Goal: Task Accomplishment & Management: Use online tool/utility

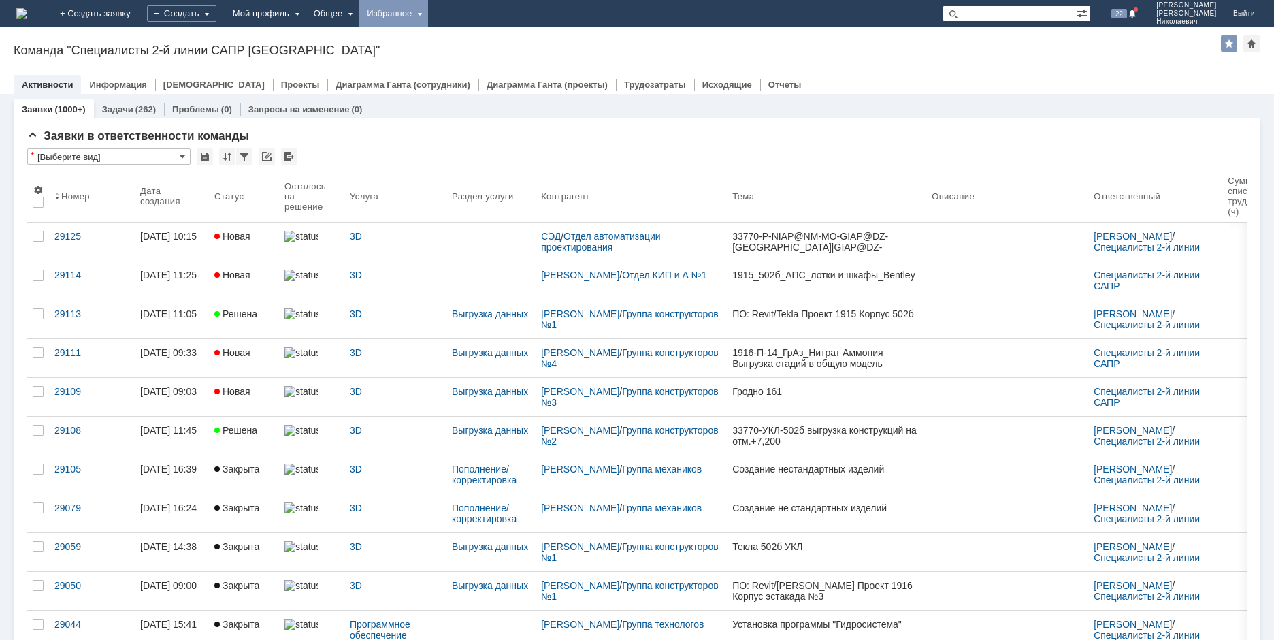
click at [428, 21] on div "Избранное" at bounding box center [393, 13] width 69 height 27
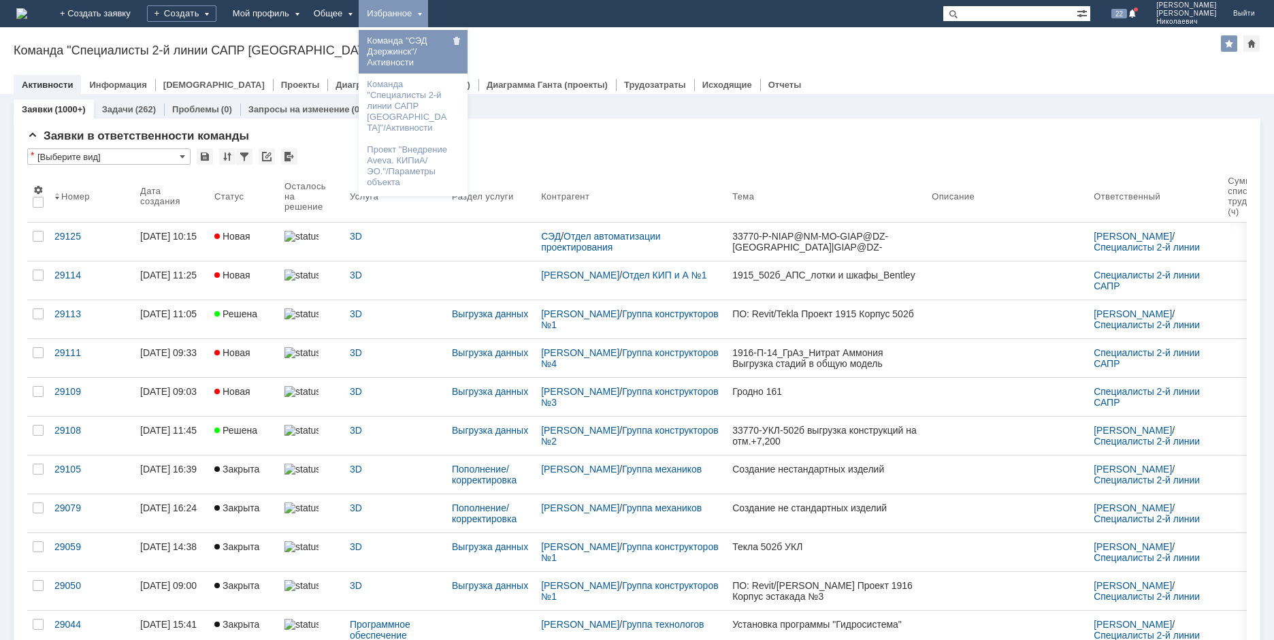
click at [465, 46] on link "Команда "СЭД Дзержинск"/Активности" at bounding box center [412, 52] width 103 height 38
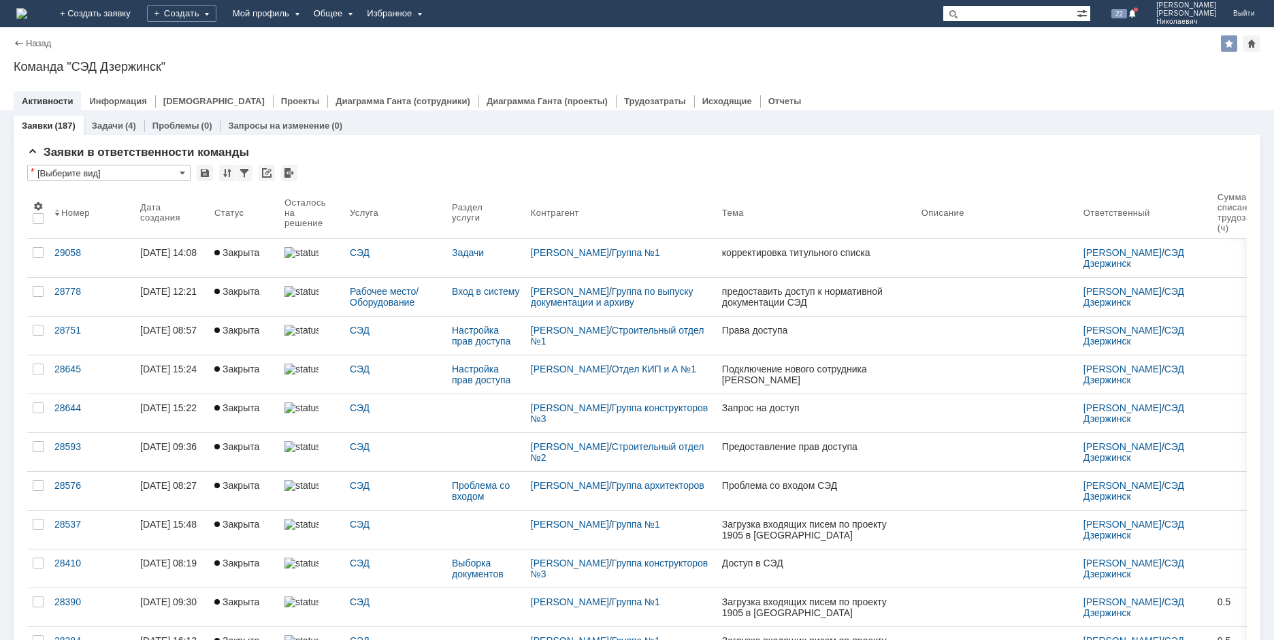
click at [428, 12] on div "Избранное" at bounding box center [393, 13] width 69 height 27
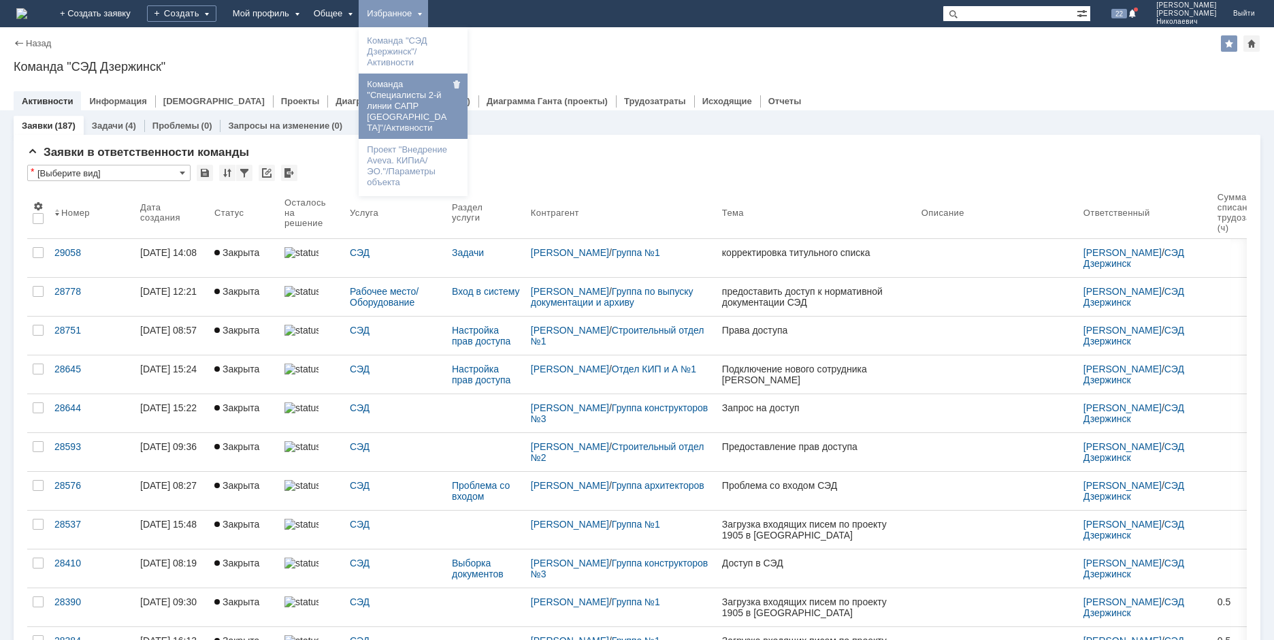
click at [454, 88] on link "Команда "Специалисты 2-й линии САПР [GEOGRAPHIC_DATA]"/Активности" at bounding box center [412, 106] width 103 height 60
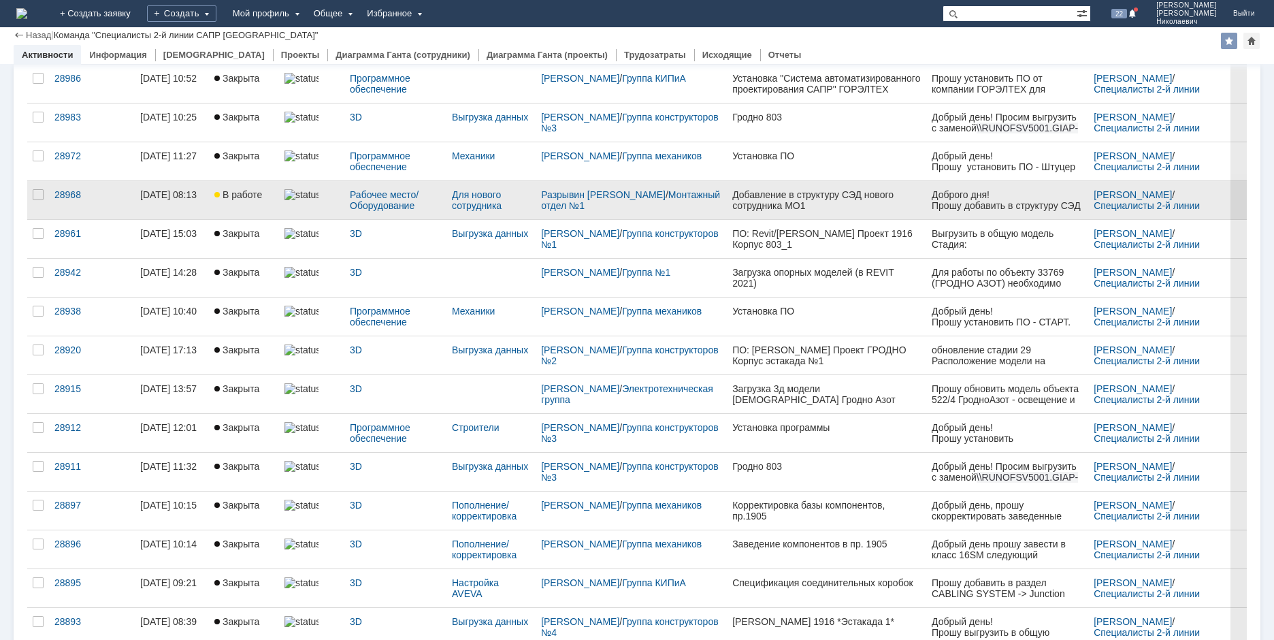
click at [224, 209] on link "В работе" at bounding box center [244, 200] width 70 height 38
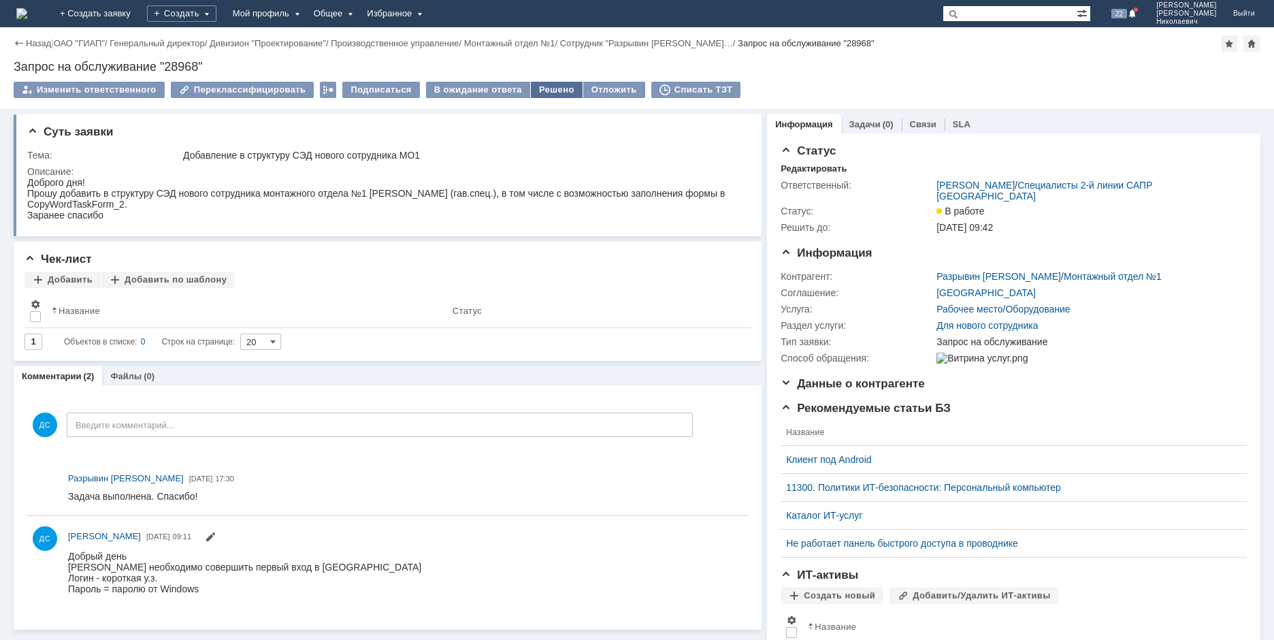
click at [547, 95] on div "Решено" at bounding box center [557, 90] width 52 height 16
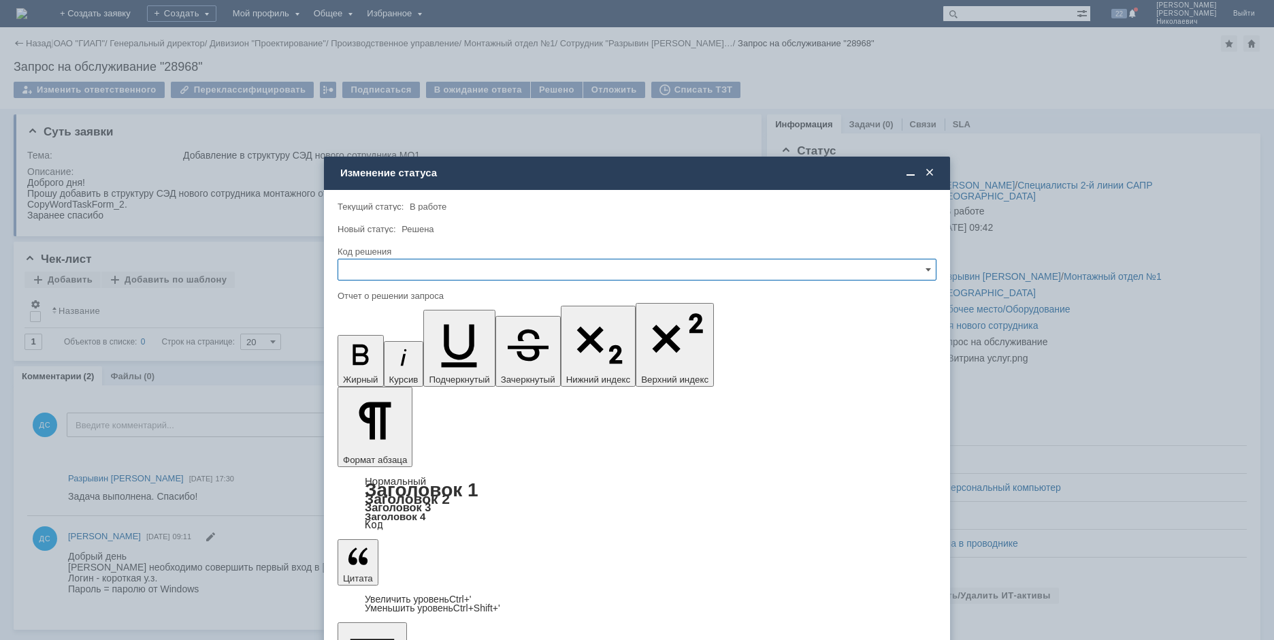
click at [416, 267] on input "text" at bounding box center [637, 270] width 599 height 22
click at [407, 363] on span "Решено" at bounding box center [637, 362] width 581 height 11
type input "Решено"
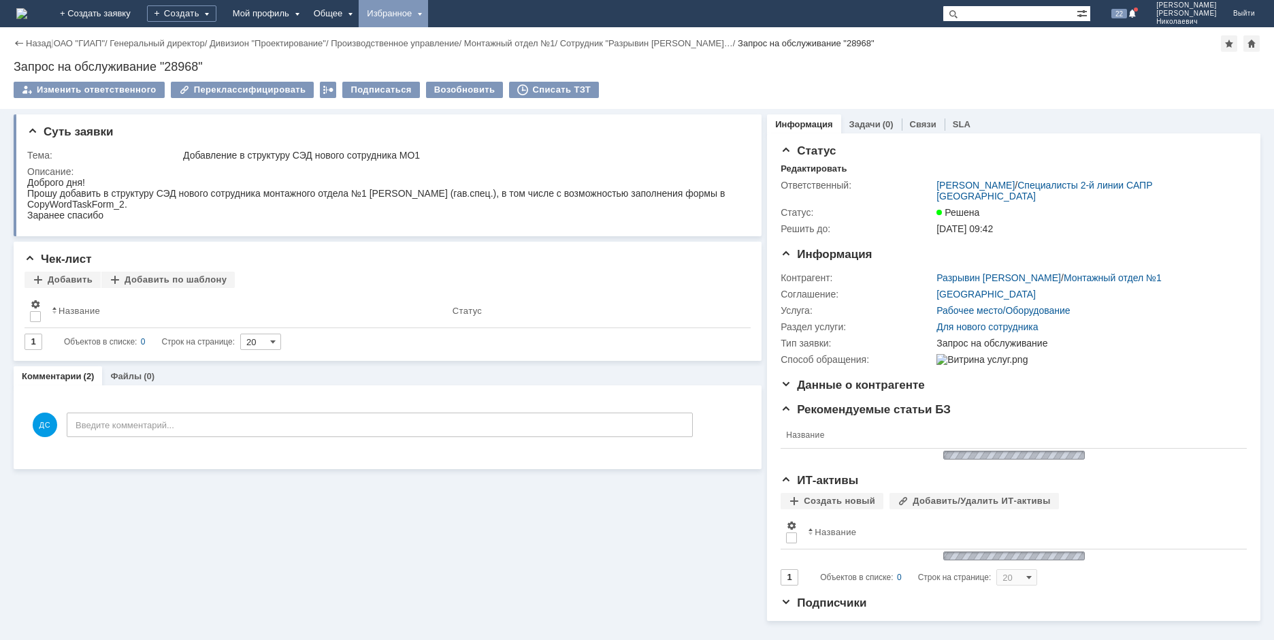
click at [428, 13] on div "Избранное" at bounding box center [393, 13] width 69 height 27
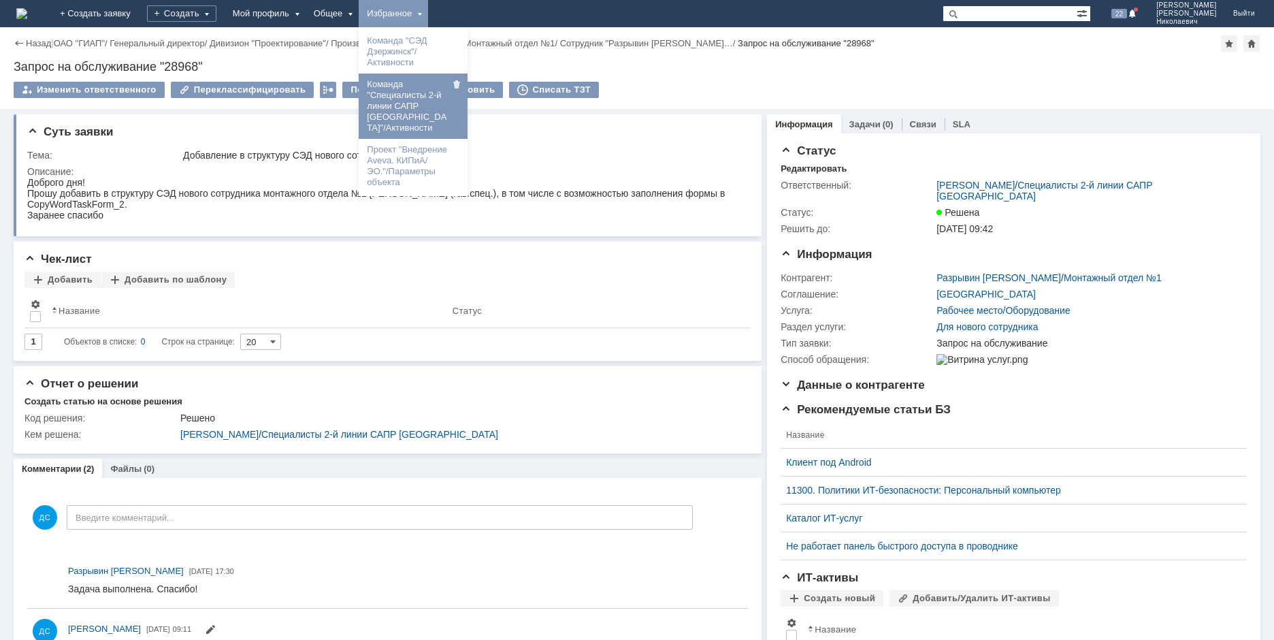
click at [465, 106] on link "Команда "Специалисты 2-й линии САПР [GEOGRAPHIC_DATA]"/Активности" at bounding box center [412, 106] width 103 height 60
